Goal: Information Seeking & Learning: Learn about a topic

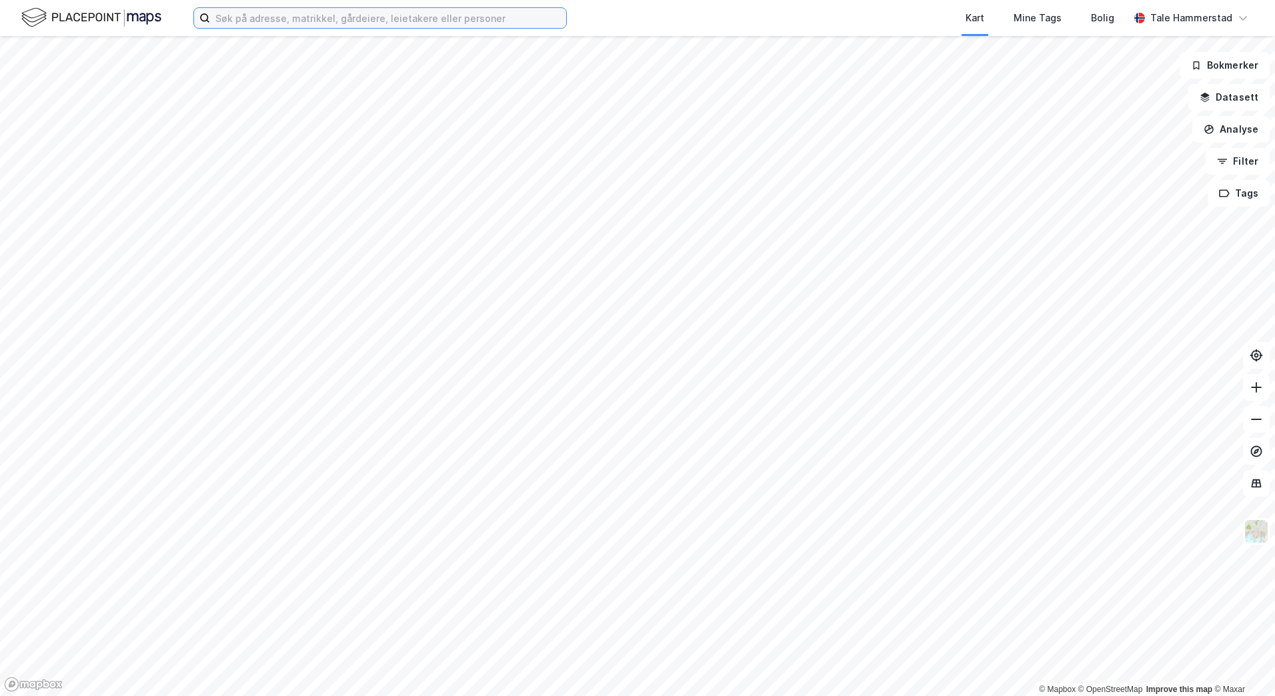
click at [376, 19] on input at bounding box center [388, 18] width 356 height 20
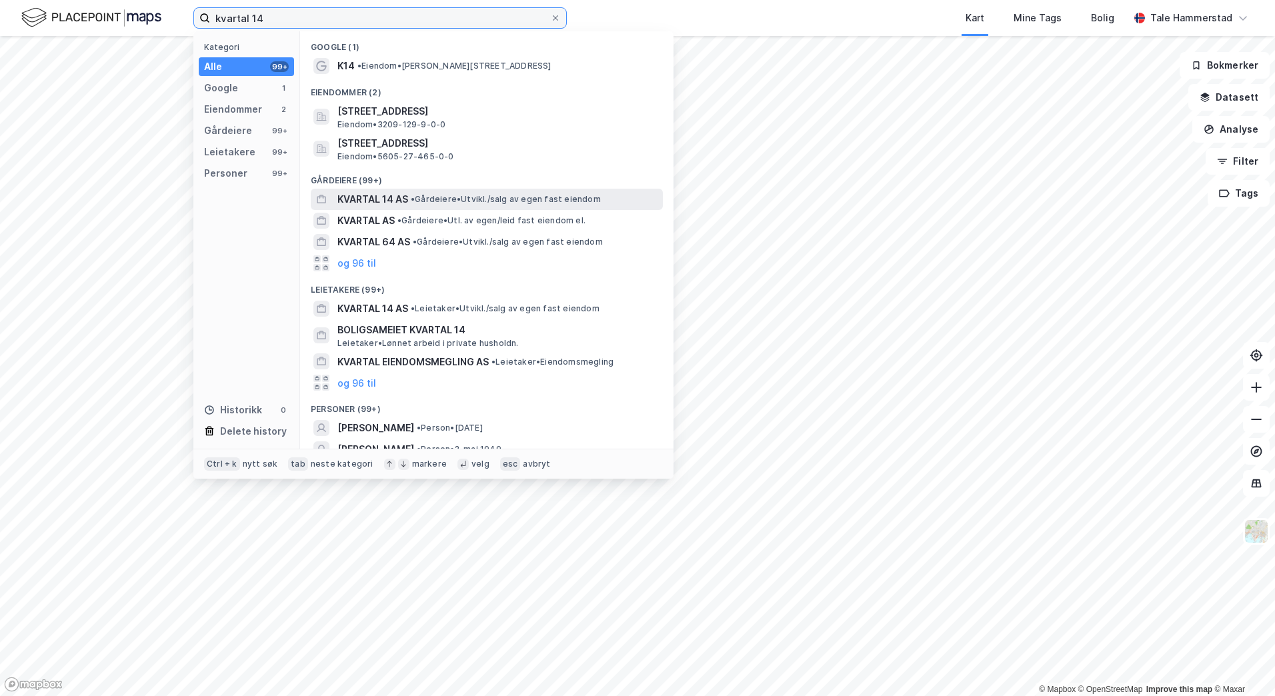
type input "kvartal 14"
click at [435, 199] on span "• Gårdeiere • [GEOGRAPHIC_DATA]/salg av egen fast eiendom" at bounding box center [506, 199] width 190 height 11
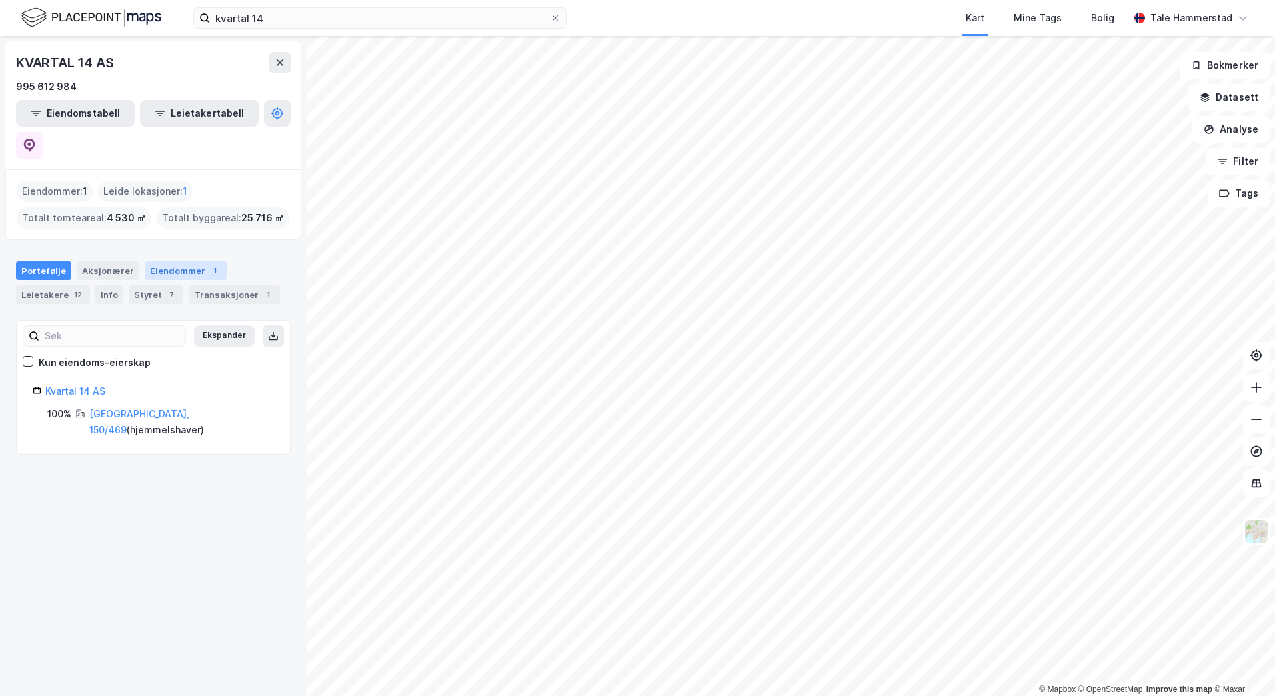
click at [204, 261] on div "Eiendommer 1" at bounding box center [186, 270] width 82 height 19
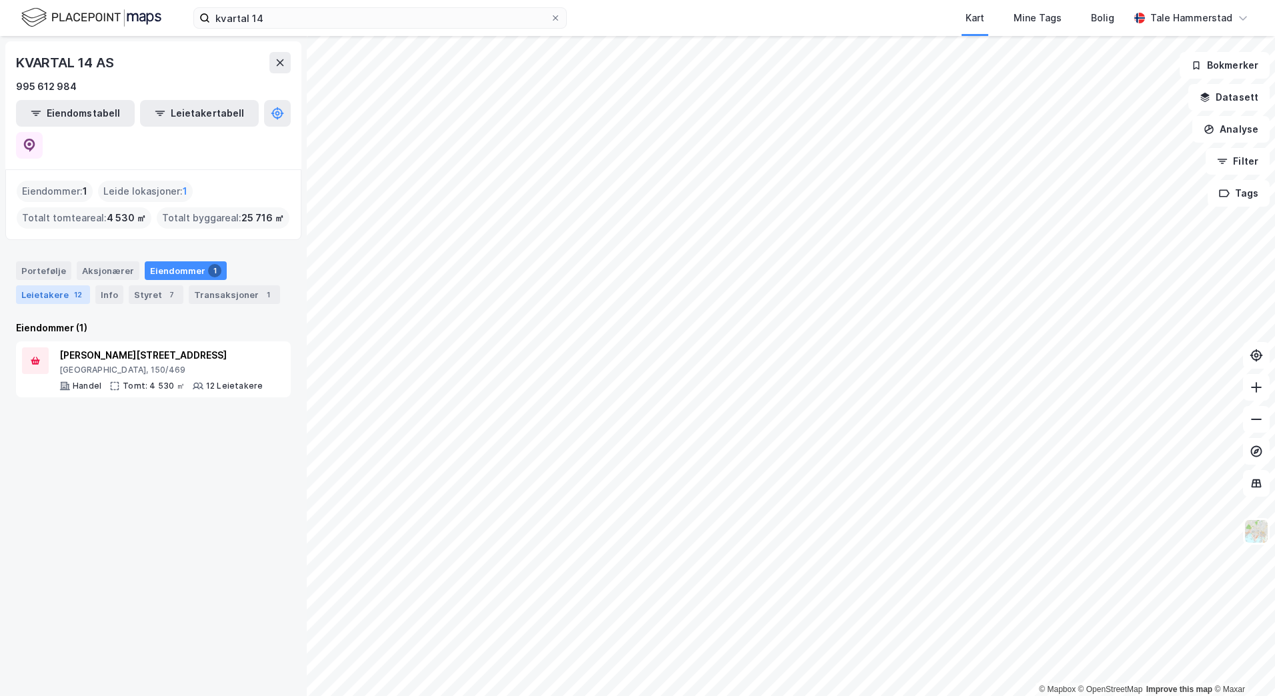
click at [71, 288] on div "12" at bounding box center [77, 294] width 13 height 13
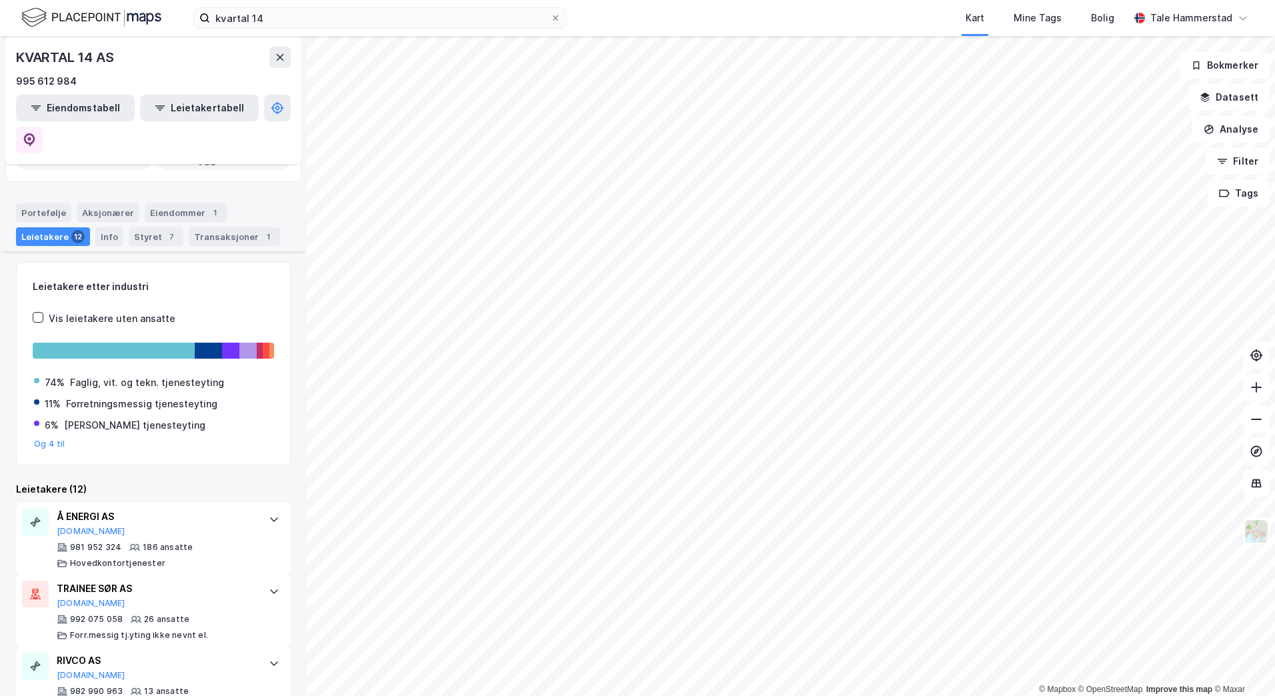
scroll to position [27, 0]
